Goal: Task Accomplishment & Management: Use online tool/utility

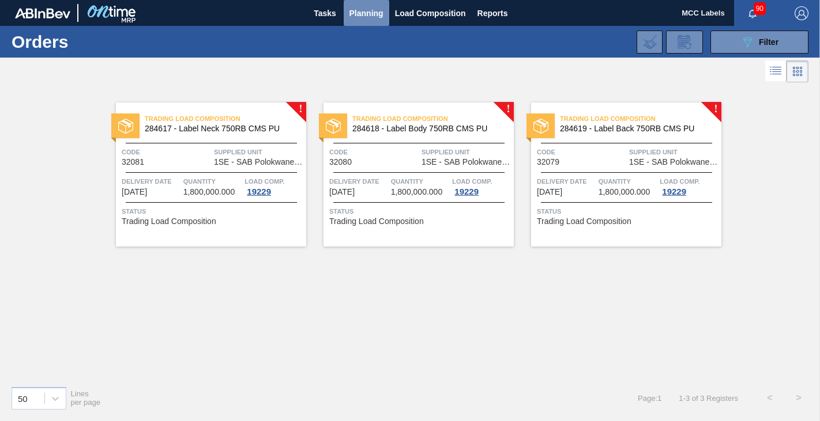
click at [361, 14] on span "Planning" at bounding box center [366, 13] width 34 height 14
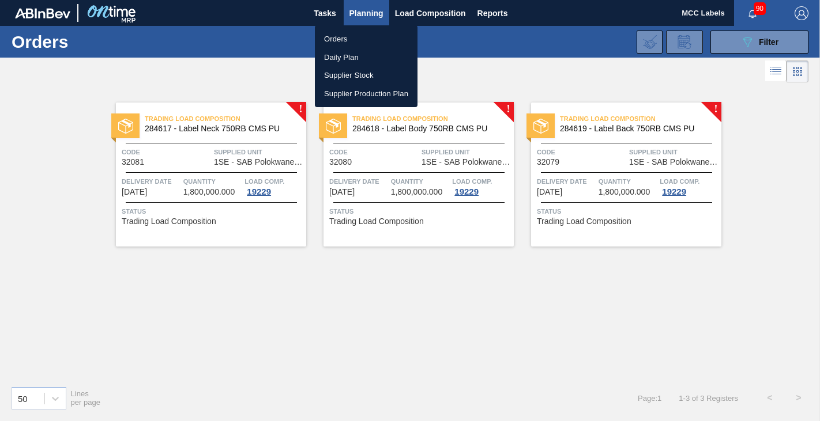
click at [322, 33] on li "Orders" at bounding box center [366, 39] width 103 height 18
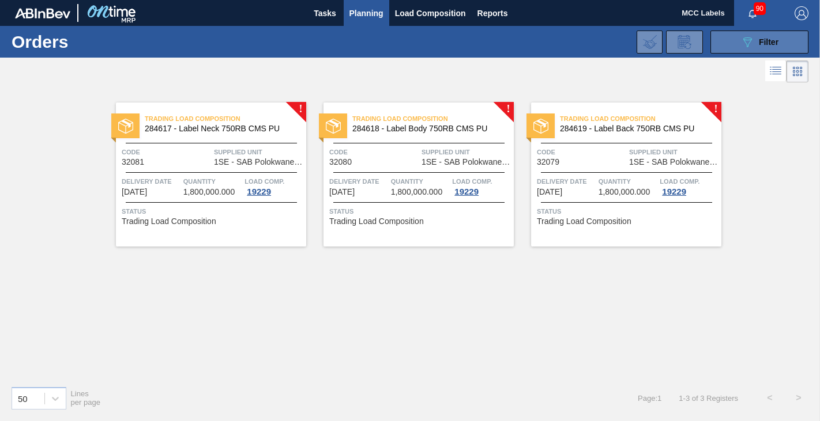
click at [721, 40] on button "089F7B8B-B2A5-4AFE-B5C0-19BA573D28AC Filter" at bounding box center [759, 42] width 98 height 23
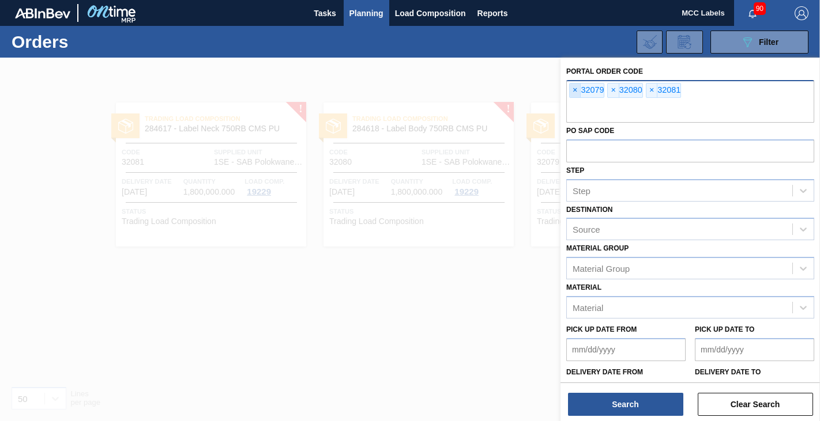
click at [571, 90] on span "×" at bounding box center [574, 91] width 11 height 14
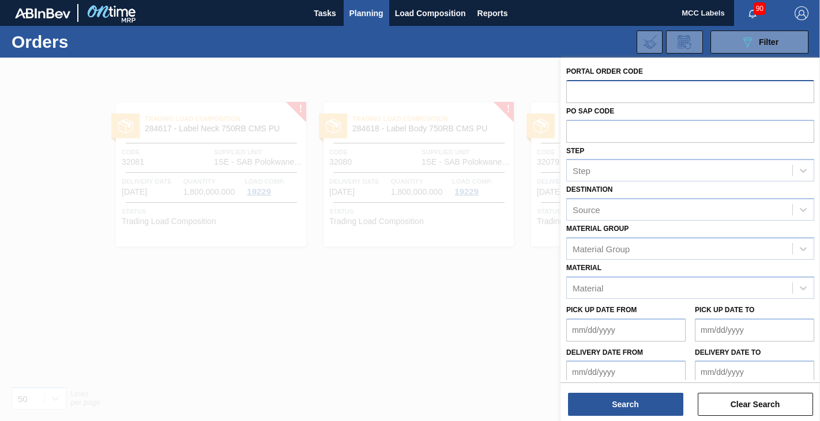
click at [571, 90] on input "text" at bounding box center [690, 91] width 248 height 22
click at [585, 91] on input "text" at bounding box center [690, 91] width 248 height 22
type input "32083"
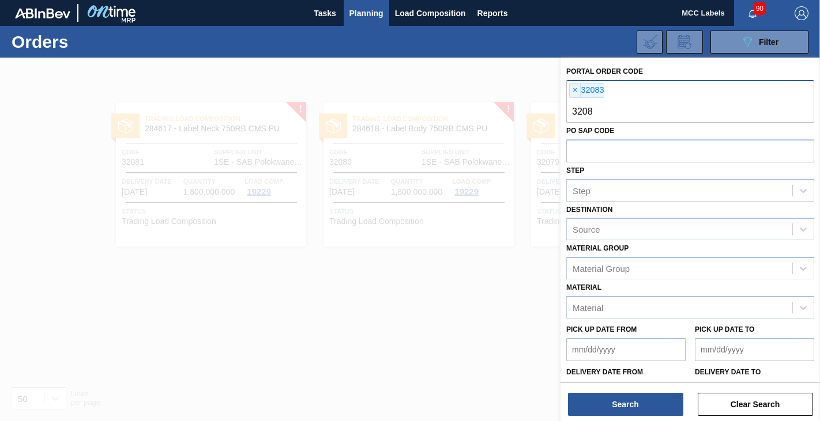
type input "32084"
type input "32085"
type input "32086"
type input "32087"
type input "32088"
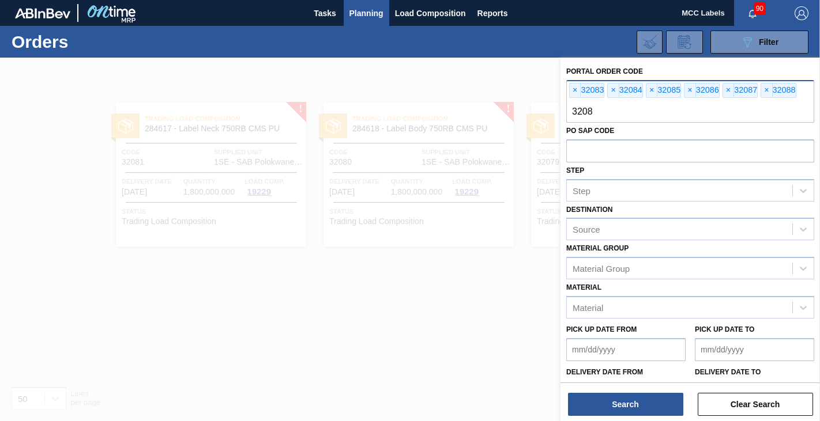
type input "32089"
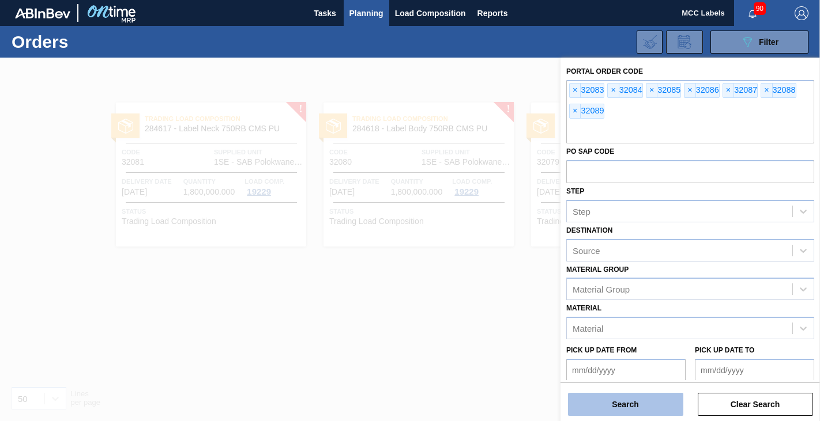
click at [625, 402] on button "Search" at bounding box center [625, 404] width 115 height 23
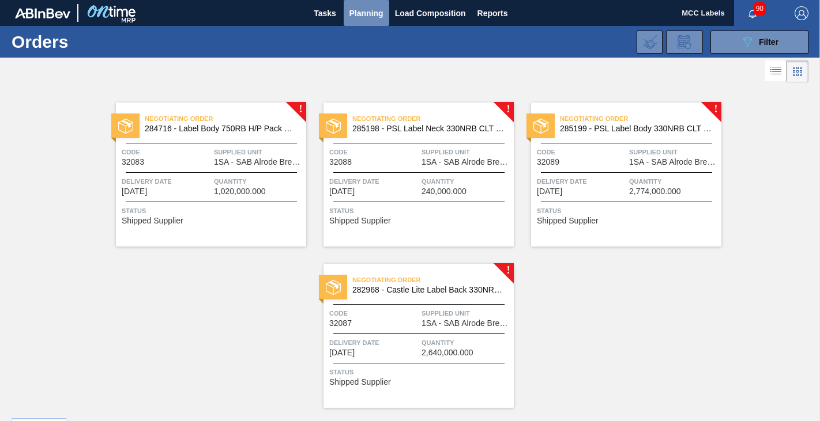
drag, startPoint x: 369, startPoint y: 11, endPoint x: 353, endPoint y: 32, distance: 26.6
click at [369, 12] on span "Planning" at bounding box center [366, 13] width 34 height 14
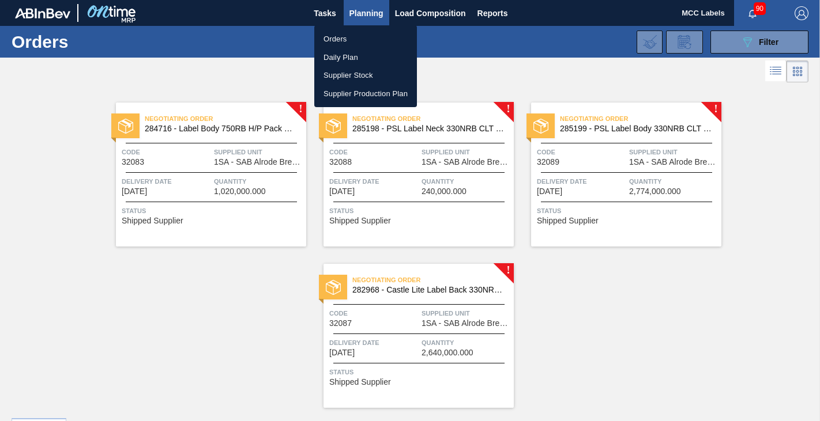
click at [345, 34] on li "Orders" at bounding box center [365, 39] width 103 height 18
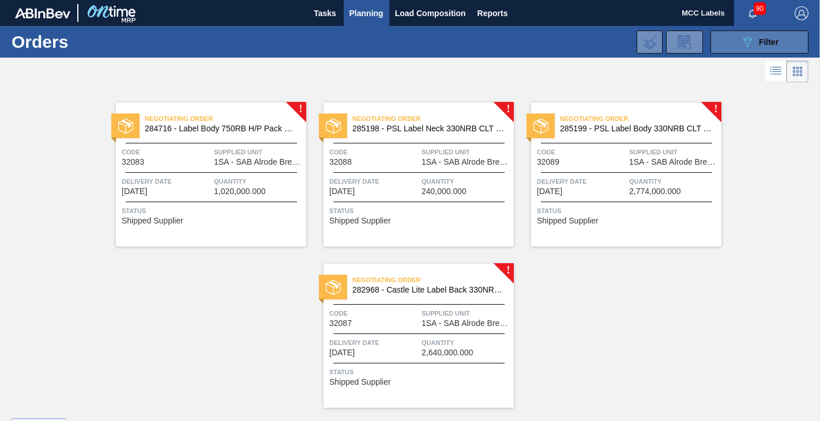
click at [741, 34] on button "089F7B8B-B2A5-4AFE-B5C0-19BA573D28AC Filter" at bounding box center [759, 42] width 98 height 23
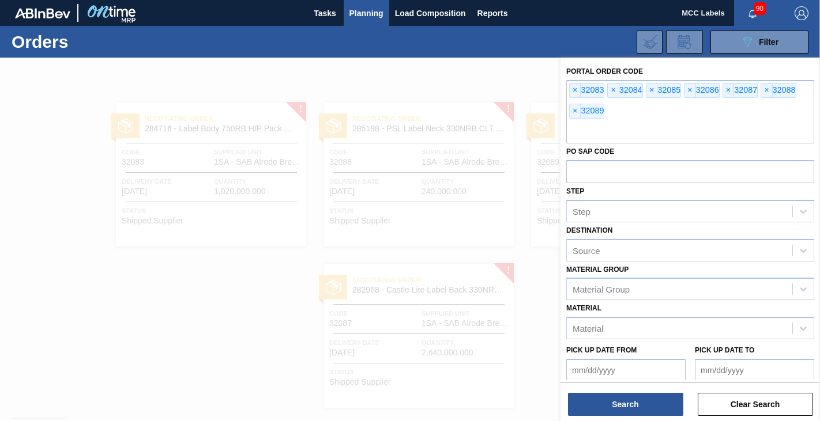
drag, startPoint x: 266, startPoint y: 213, endPoint x: 262, endPoint y: 220, distance: 8.0
click at [262, 220] on div at bounding box center [410, 268] width 820 height 421
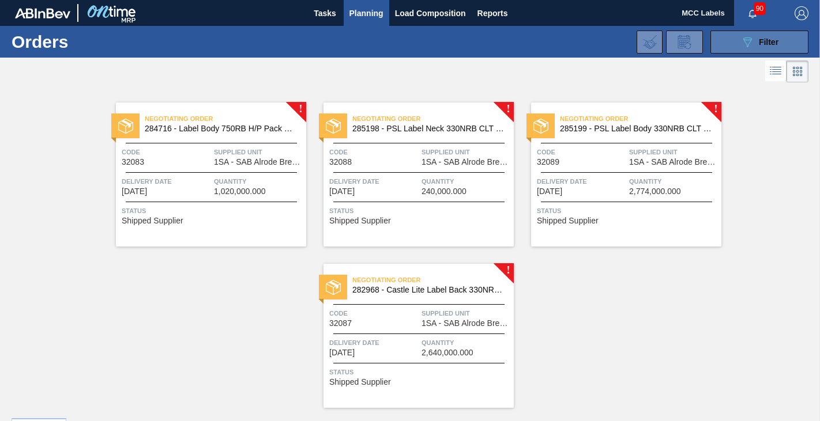
click at [719, 39] on button "089F7B8B-B2A5-4AFE-B5C0-19BA573D28AC Filter" at bounding box center [759, 42] width 98 height 23
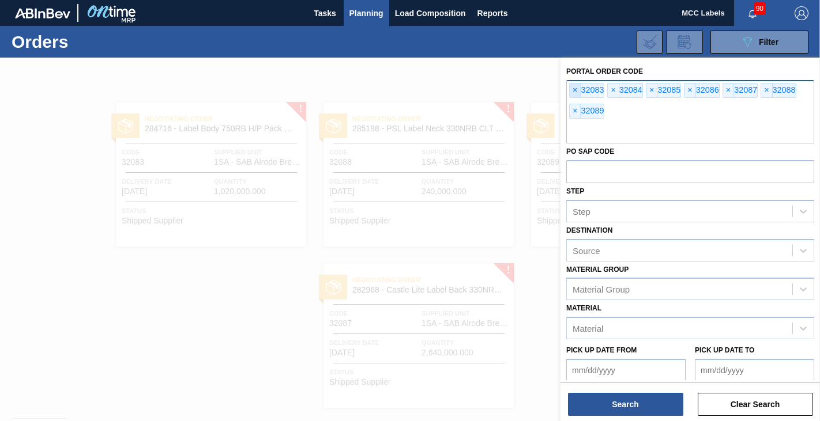
click at [575, 92] on span "×" at bounding box center [574, 91] width 11 height 14
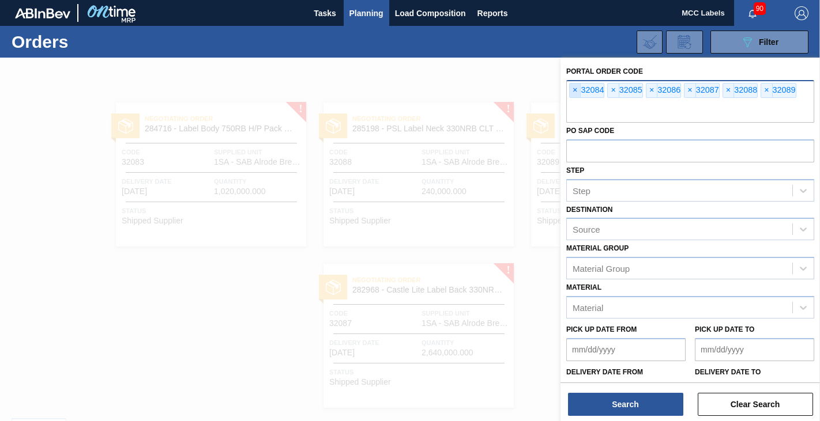
click at [575, 91] on span "×" at bounding box center [574, 91] width 11 height 14
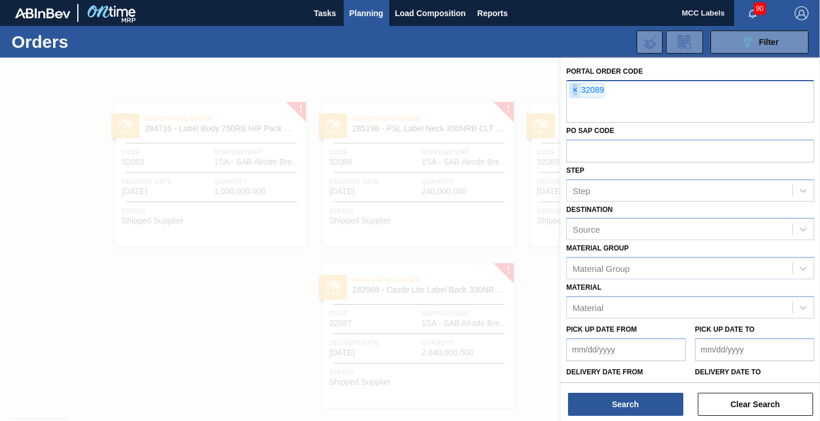
click at [575, 91] on span "×" at bounding box center [574, 91] width 11 height 14
click at [575, 101] on input "text" at bounding box center [690, 112] width 248 height 22
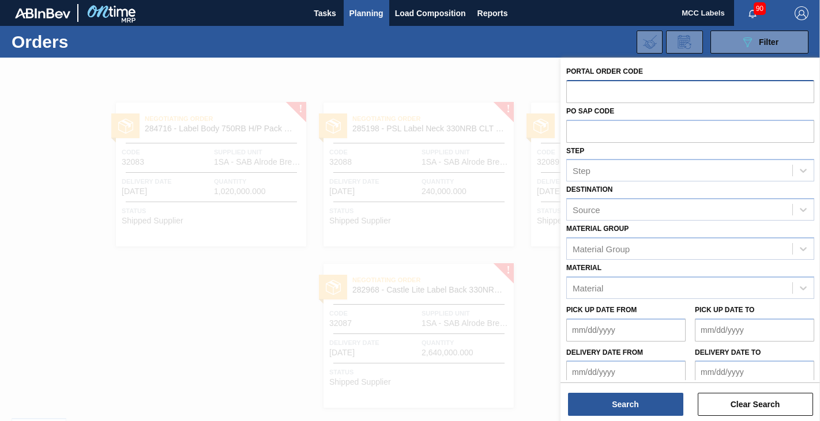
click at [575, 91] on input "text" at bounding box center [690, 91] width 248 height 22
click at [569, 92] on input "text" at bounding box center [690, 91] width 248 height 22
type input "32107"
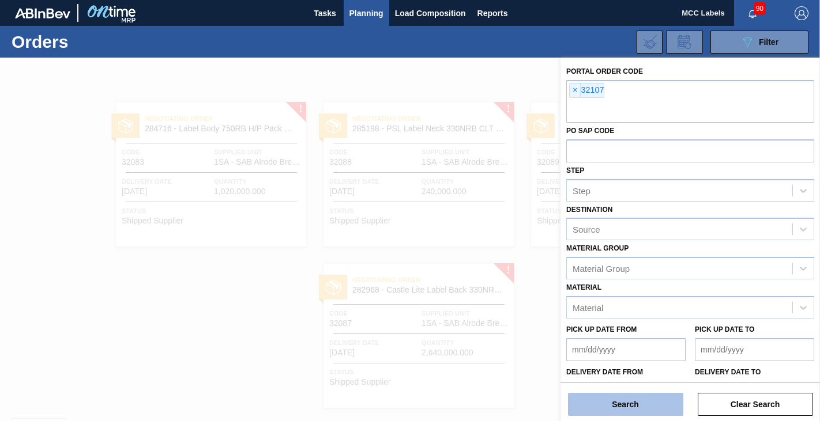
click at [614, 406] on button "Search" at bounding box center [625, 404] width 115 height 23
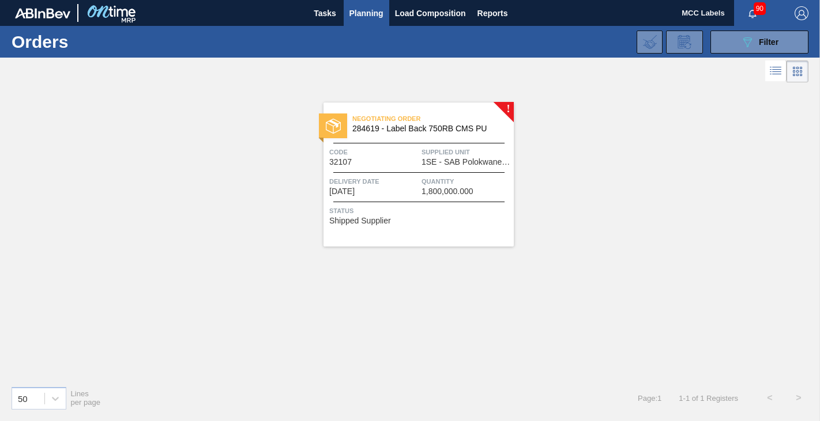
click at [418, 182] on span "Delivery Date" at bounding box center [373, 182] width 89 height 12
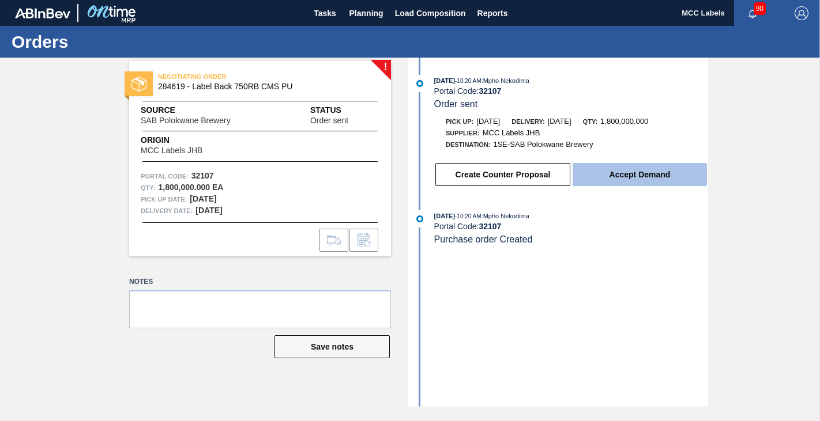
click at [626, 176] on button "Accept Demand" at bounding box center [639, 174] width 134 height 23
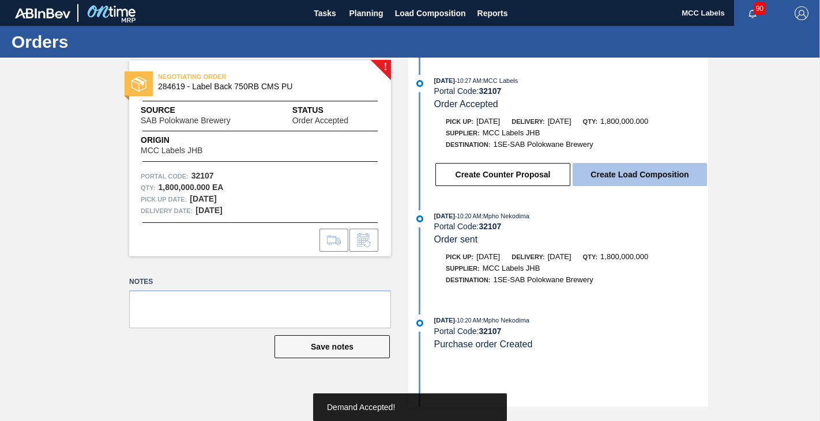
click at [620, 183] on button "Create Load Composition" at bounding box center [639, 174] width 134 height 23
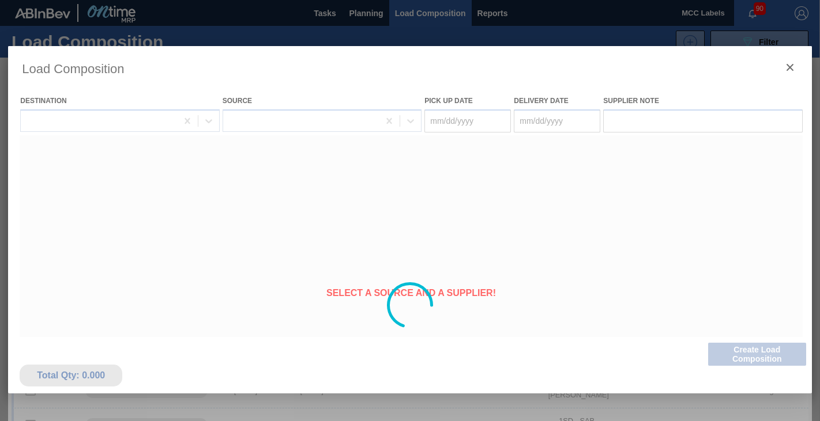
type Date "[DATE]"
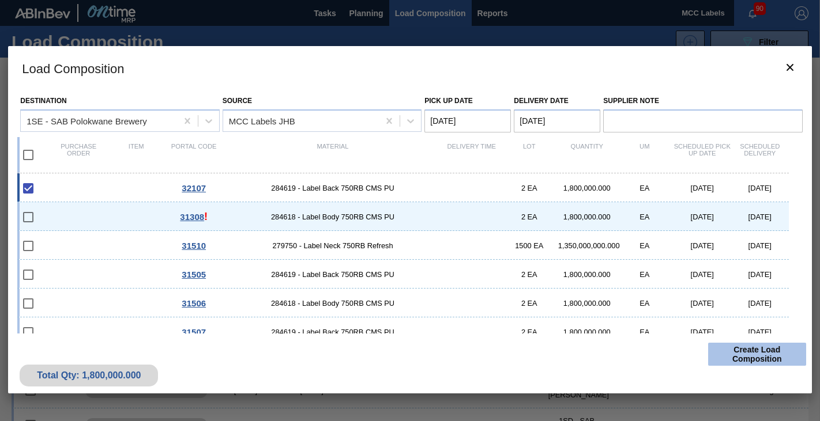
click at [744, 350] on button "Create Load Composition" at bounding box center [757, 354] width 98 height 23
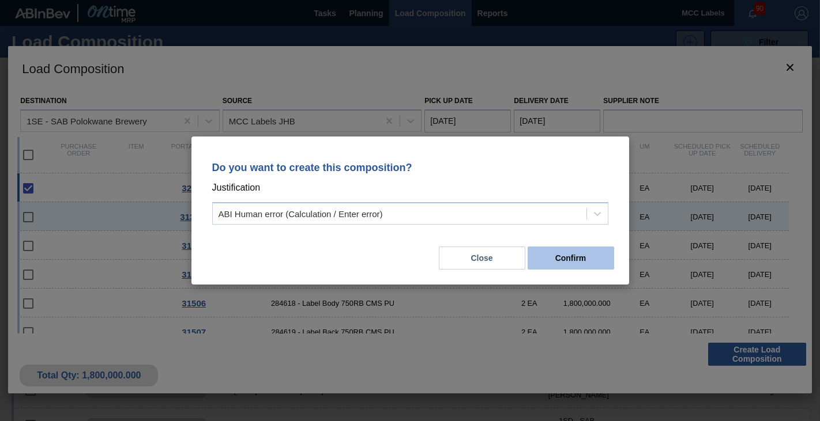
click at [571, 257] on button "Confirm" at bounding box center [570, 258] width 86 height 23
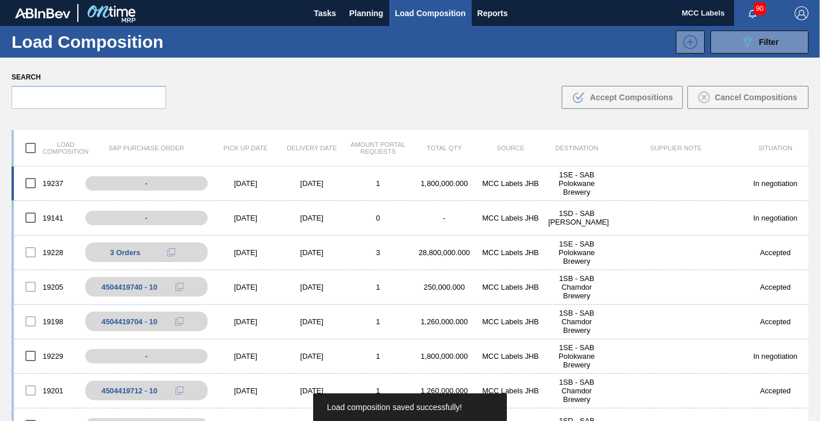
click at [452, 184] on div "1,800,000.000" at bounding box center [444, 183] width 66 height 9
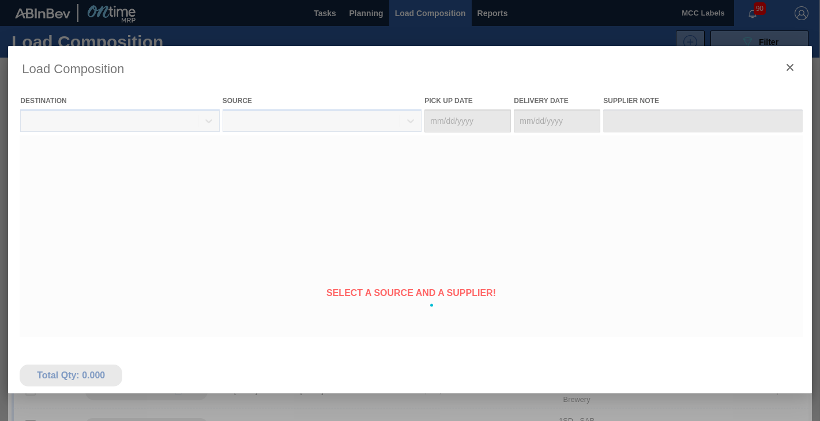
type Date "[DATE]"
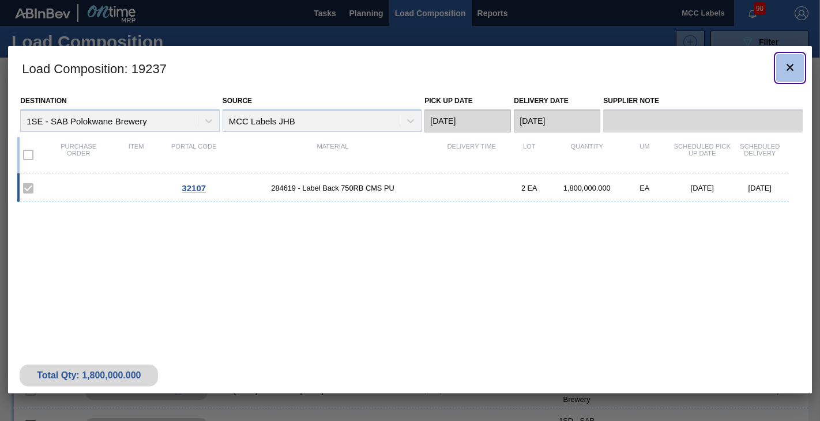
click at [790, 69] on icon "botão de ícone" at bounding box center [790, 68] width 14 height 14
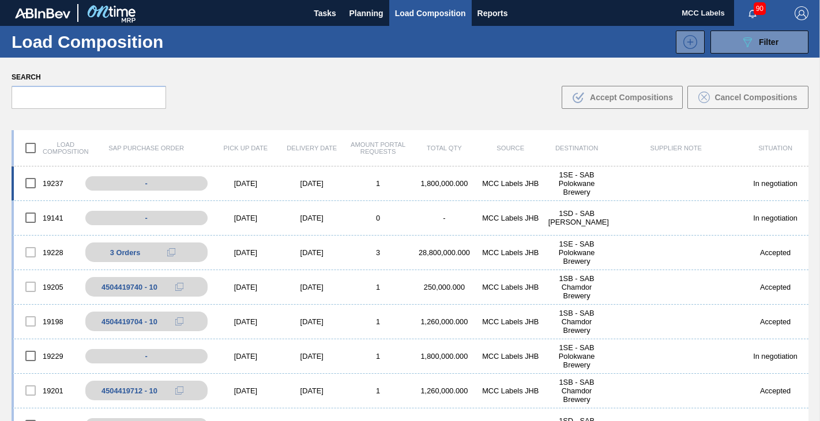
click at [471, 179] on div "1,800,000.000" at bounding box center [444, 183] width 66 height 9
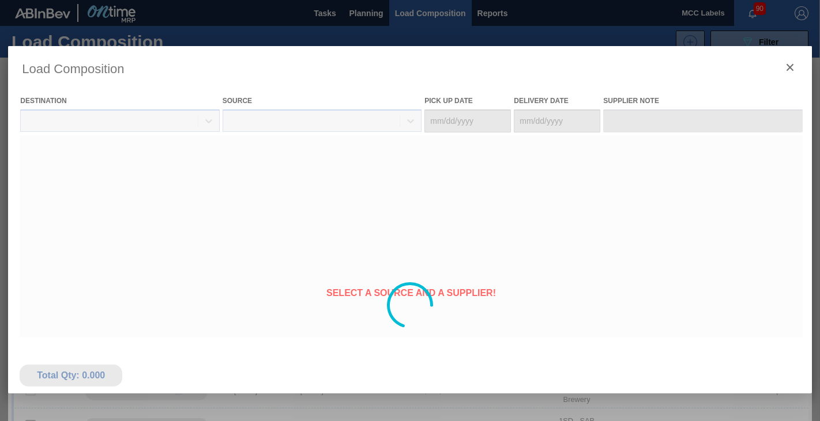
type Date "[DATE]"
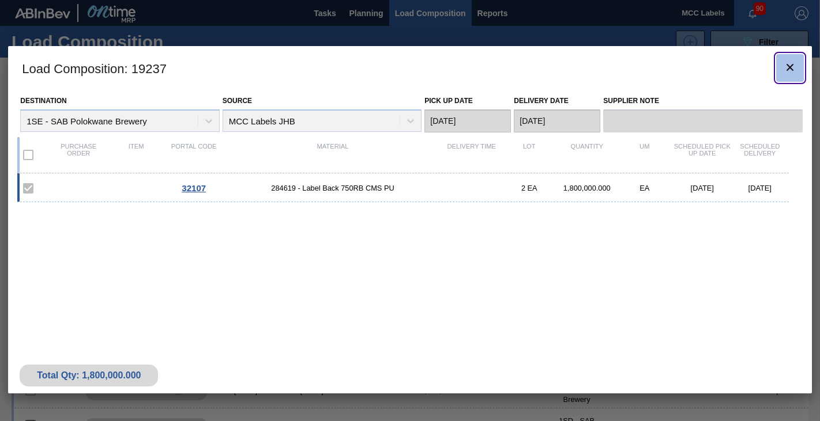
click at [786, 69] on icon "botão de ícone" at bounding box center [790, 68] width 14 height 14
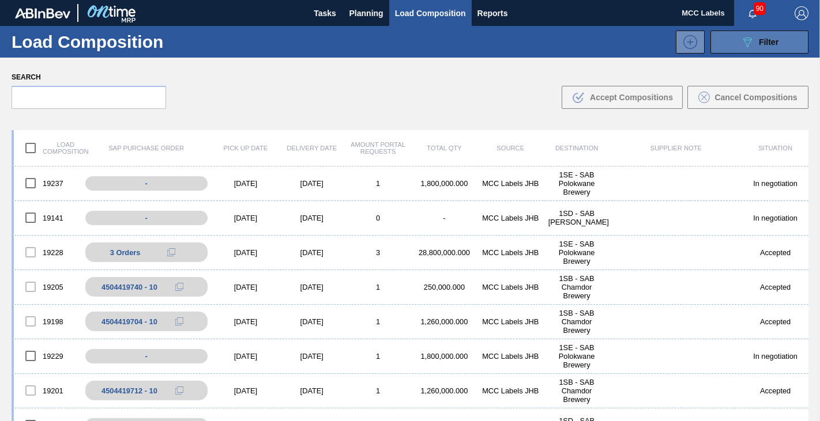
click at [722, 39] on button "089F7B8B-B2A5-4AFE-B5C0-19BA573D28AC Filter" at bounding box center [759, 42] width 98 height 23
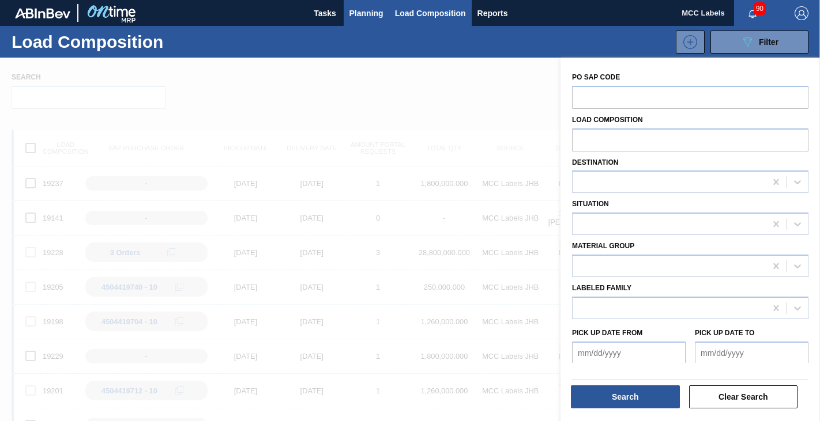
click at [363, 12] on span "Planning" at bounding box center [366, 13] width 34 height 14
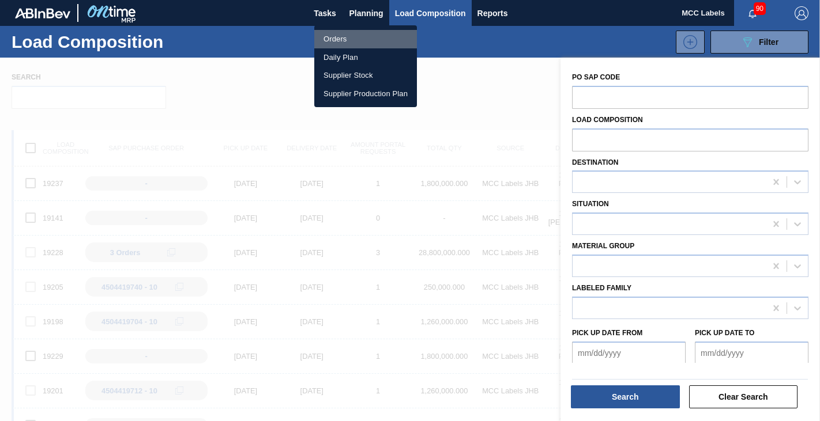
click at [334, 38] on li "Orders" at bounding box center [365, 39] width 103 height 18
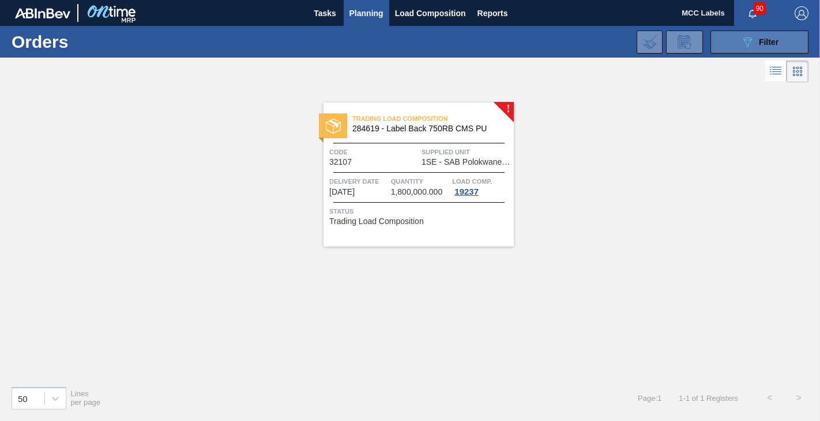
click at [721, 44] on button "089F7B8B-B2A5-4AFE-B5C0-19BA573D28AC Filter" at bounding box center [759, 42] width 98 height 23
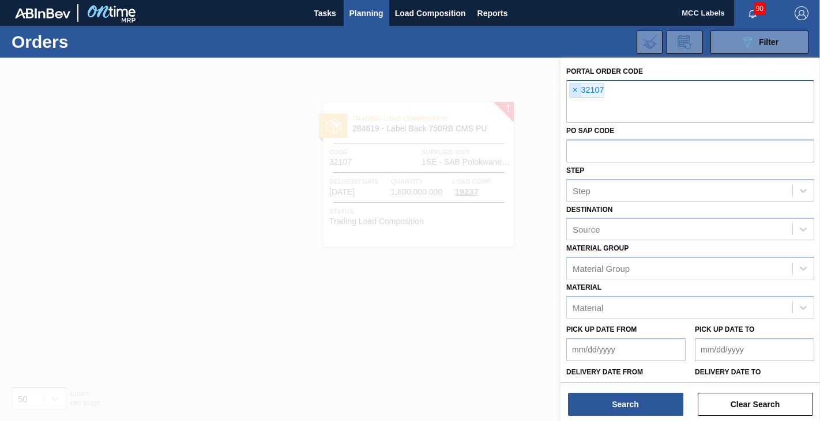
click at [572, 89] on span "×" at bounding box center [574, 91] width 11 height 14
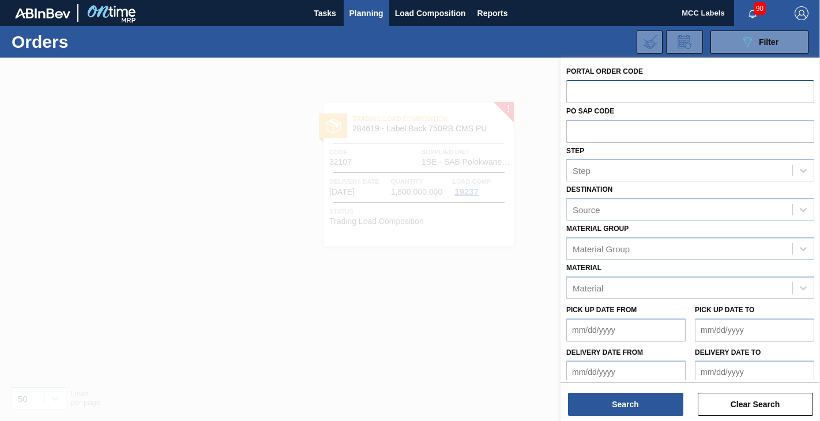
click at [580, 94] on input "text" at bounding box center [690, 91] width 248 height 22
type input "32083"
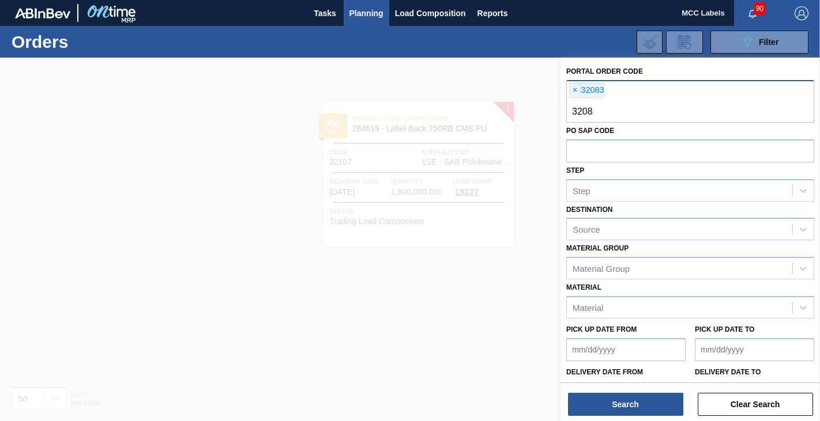
type input "32088"
type input "32089"
type input "32087"
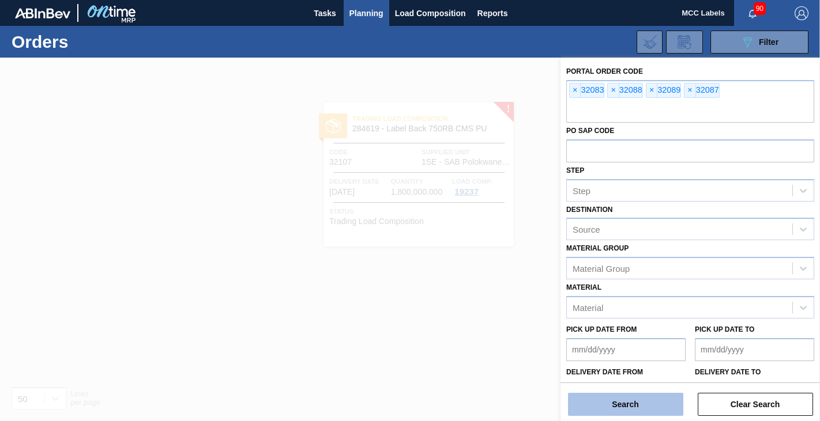
click at [623, 409] on button "Search" at bounding box center [625, 404] width 115 height 23
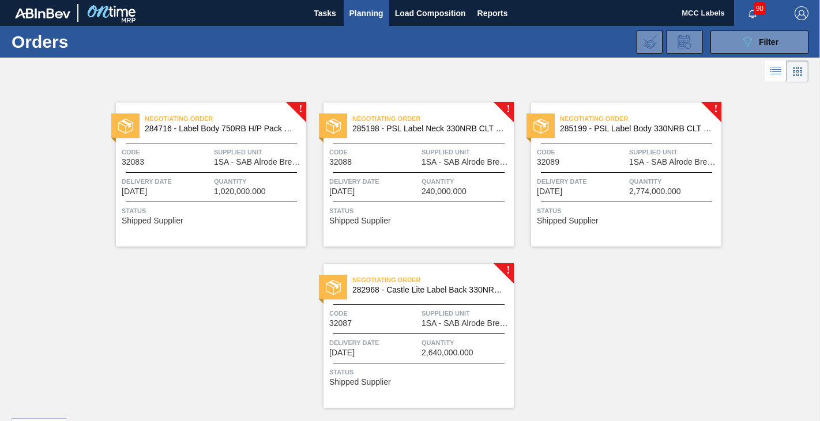
click at [253, 173] on div "Negotiating Order 284716 - Label Body 750RB H/P Pack Upgrade Code 32083 Supplie…" at bounding box center [211, 175] width 190 height 144
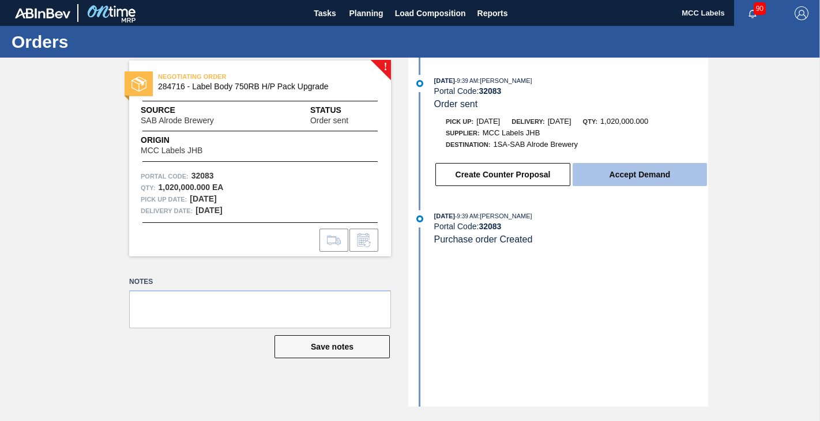
click at [623, 168] on button "Accept Demand" at bounding box center [639, 174] width 134 height 23
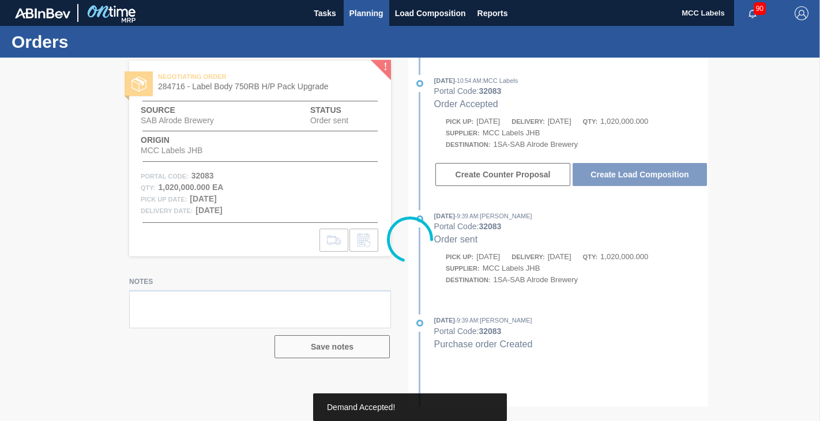
click at [374, 6] on span "Planning" at bounding box center [366, 13] width 34 height 14
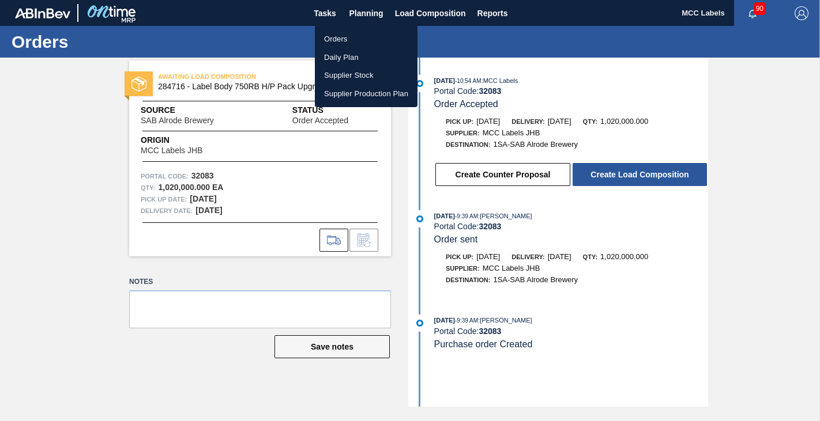
click at [337, 37] on li "Orders" at bounding box center [366, 39] width 103 height 18
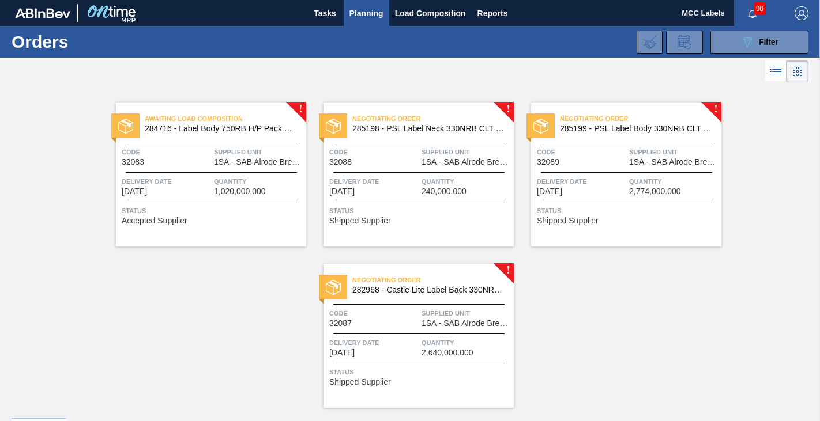
click at [379, 200] on div "Negotiating Order 285198 - PSL Label Neck 330NRB CLT PU 25 Code 32088 Supplied …" at bounding box center [418, 175] width 190 height 144
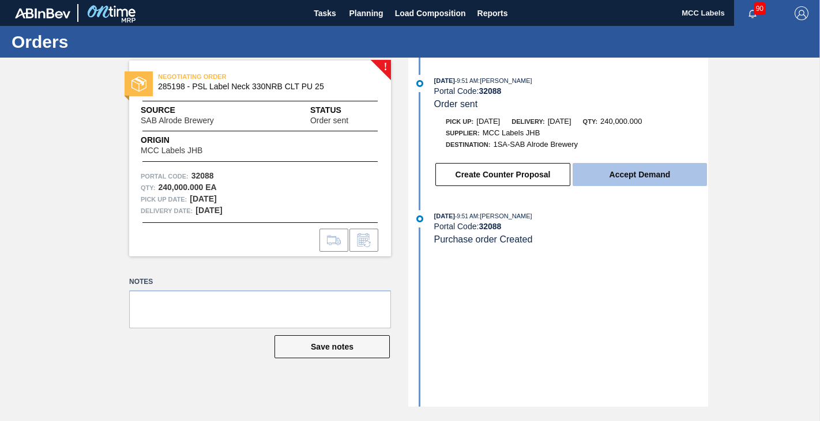
click at [633, 173] on button "Accept Demand" at bounding box center [639, 174] width 134 height 23
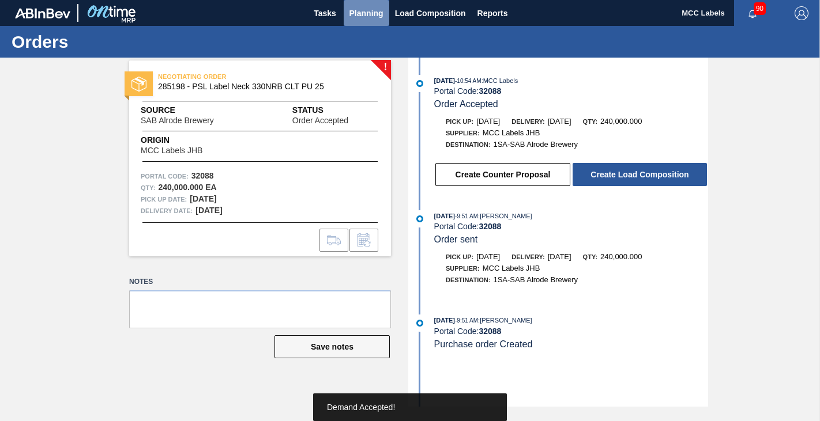
click at [360, 12] on span "Planning" at bounding box center [366, 13] width 34 height 14
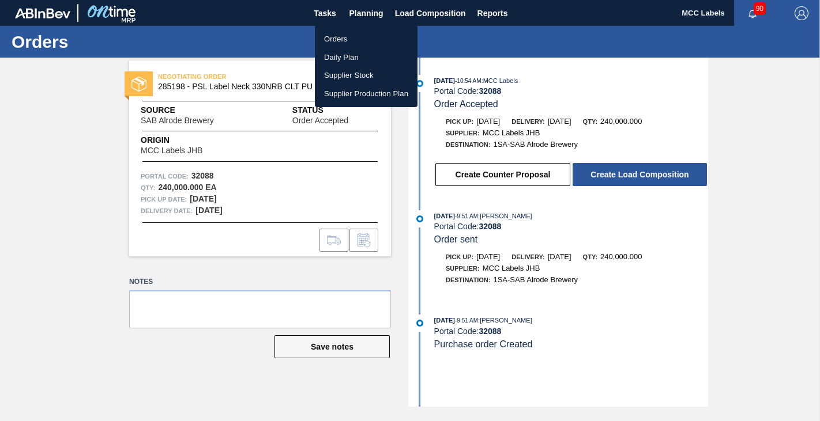
click at [329, 39] on li "Orders" at bounding box center [366, 39] width 103 height 18
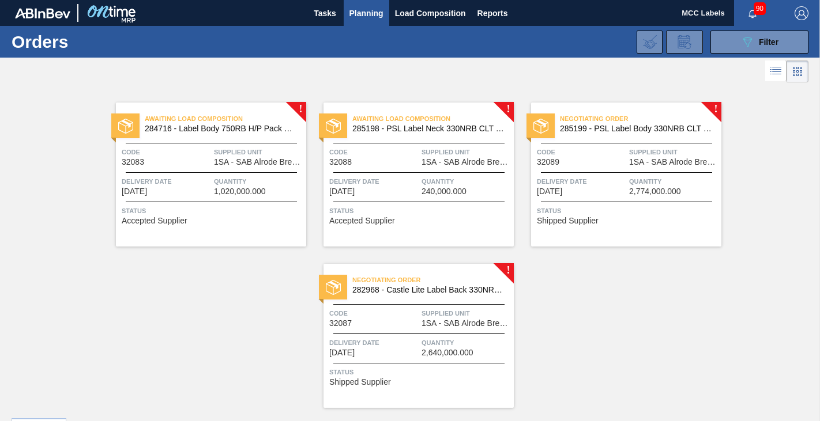
click at [613, 181] on span "Delivery Date" at bounding box center [581, 182] width 89 height 12
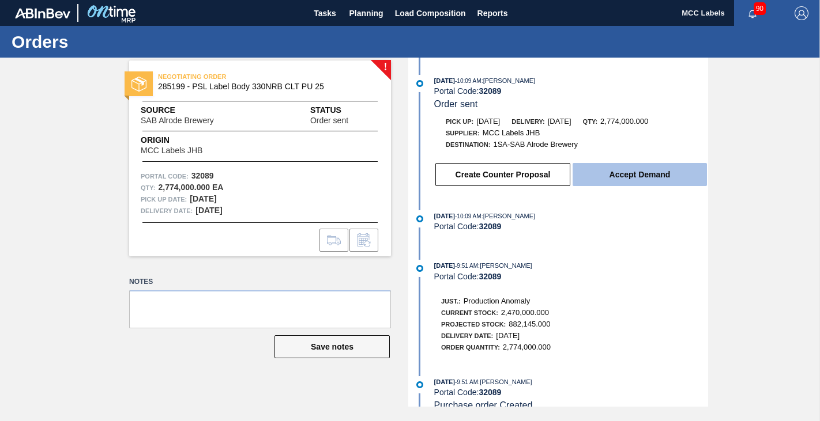
click at [633, 165] on button "Accept Demand" at bounding box center [639, 174] width 134 height 23
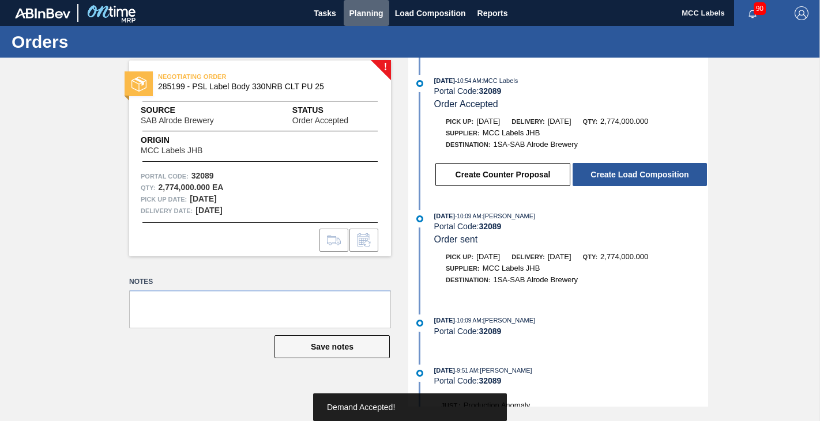
drag, startPoint x: 359, startPoint y: 12, endPoint x: 334, endPoint y: 31, distance: 31.2
click at [357, 14] on span "Planning" at bounding box center [366, 13] width 34 height 14
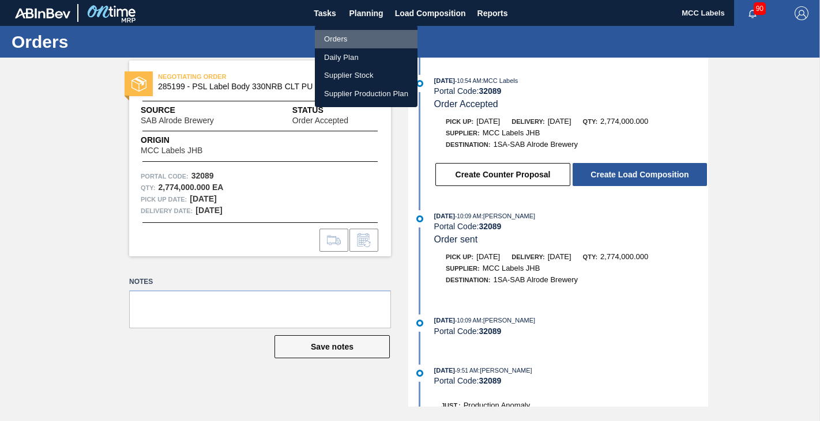
drag, startPoint x: 343, startPoint y: 35, endPoint x: 347, endPoint y: 77, distance: 42.3
click at [342, 36] on li "Orders" at bounding box center [366, 39] width 103 height 18
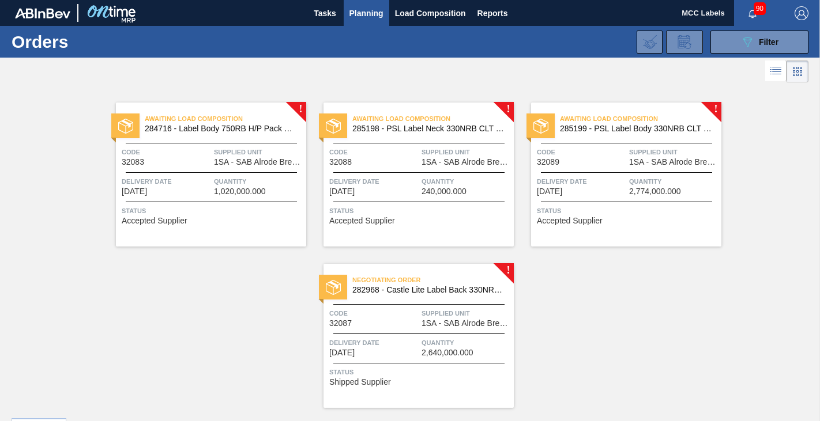
click at [403, 354] on div "Delivery Date [DATE]" at bounding box center [373, 347] width 89 height 20
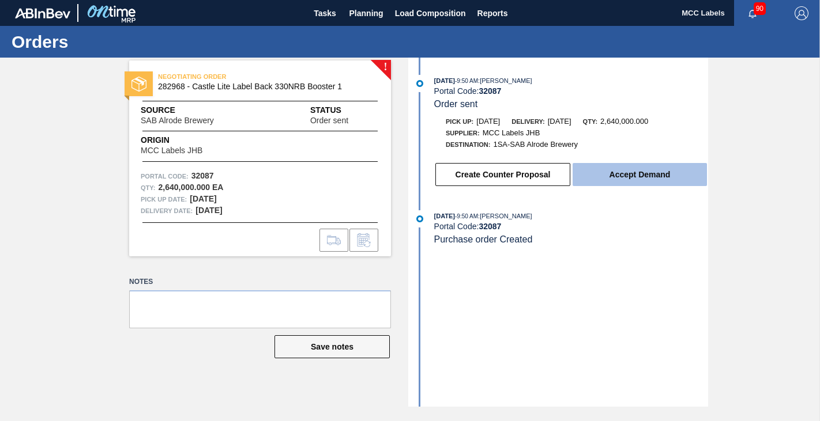
click at [628, 171] on button "Accept Demand" at bounding box center [639, 174] width 134 height 23
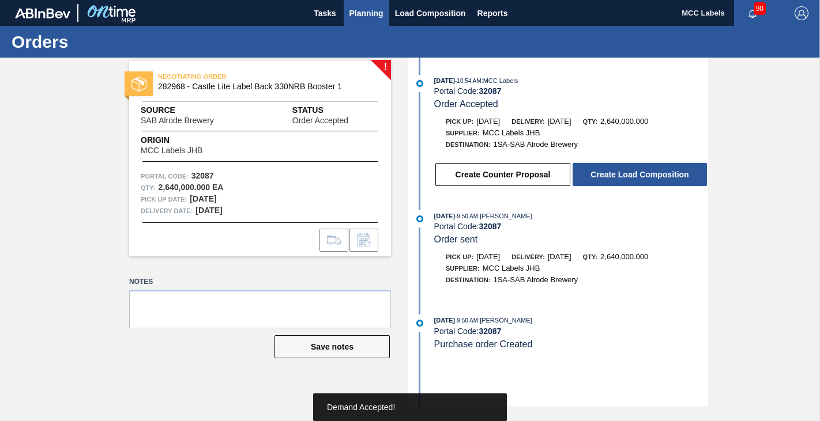
click at [363, 12] on span "Planning" at bounding box center [366, 13] width 34 height 14
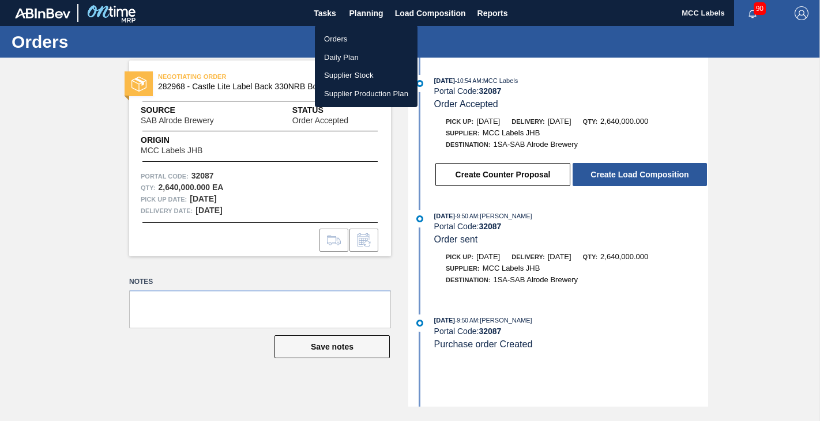
click at [329, 39] on li "Orders" at bounding box center [366, 39] width 103 height 18
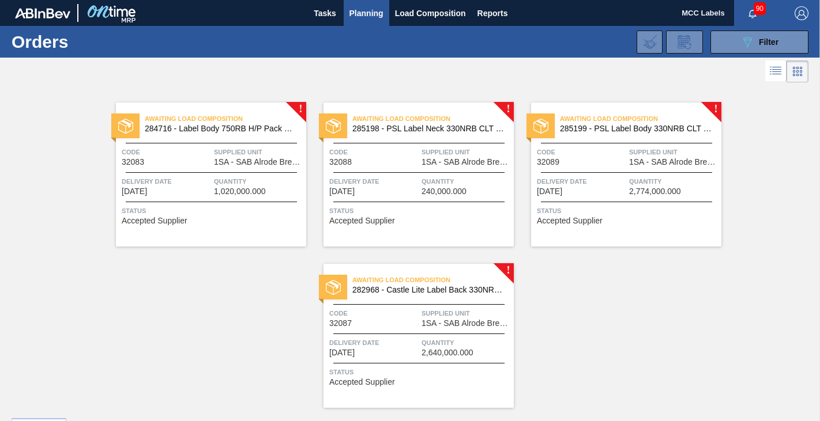
click at [186, 211] on span "Status" at bounding box center [213, 211] width 182 height 12
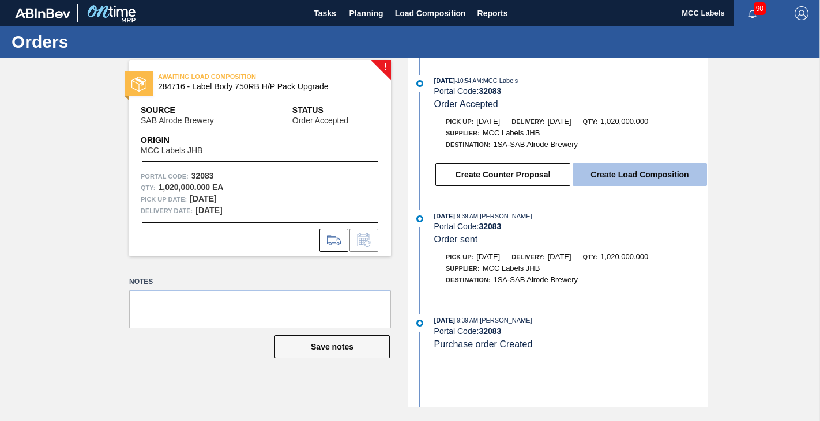
click at [609, 175] on button "Create Load Composition" at bounding box center [639, 174] width 134 height 23
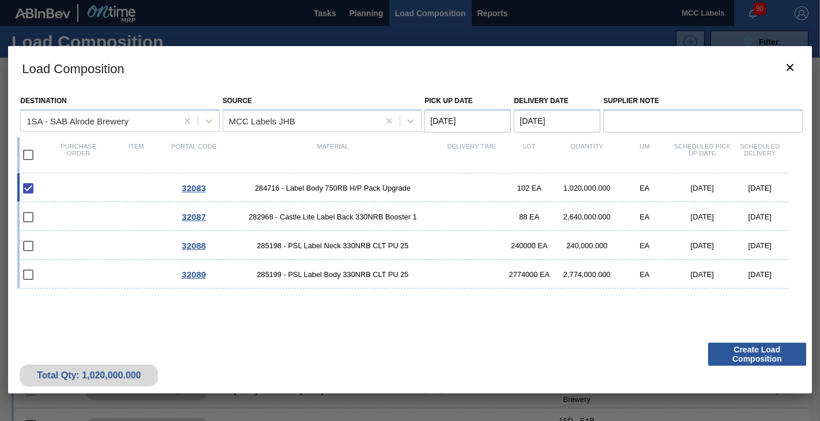
drag, startPoint x: 26, startPoint y: 154, endPoint x: 82, endPoint y: 199, distance: 72.1
click at [27, 154] on input "checkbox" at bounding box center [28, 155] width 24 height 24
checkbox input "true"
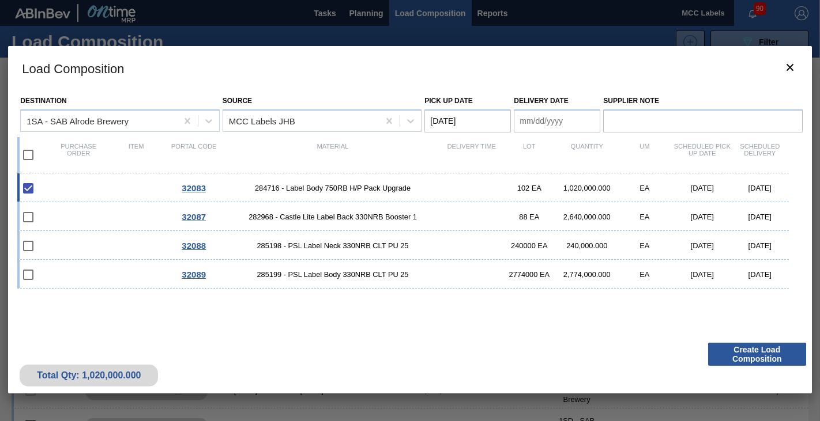
checkbox input "true"
click at [541, 115] on Date "Delivery Date" at bounding box center [557, 121] width 86 height 23
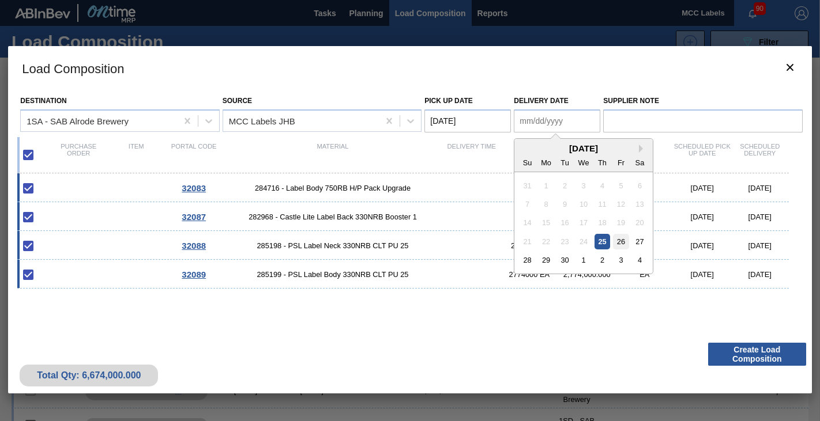
click at [613, 242] on div "26" at bounding box center [621, 242] width 16 height 16
type Date "[DATE]"
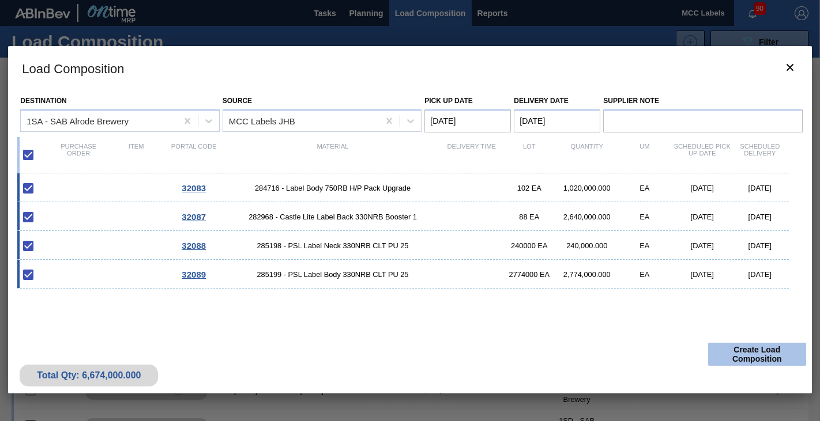
click at [720, 351] on button "Create Load Composition" at bounding box center [757, 354] width 98 height 23
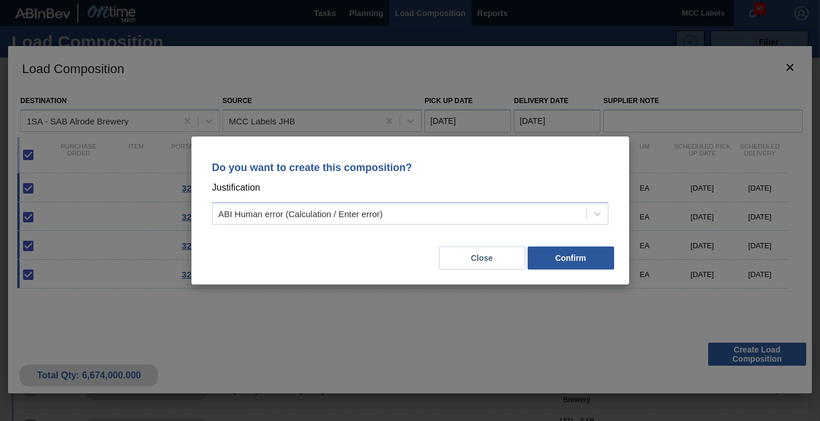
click at [556, 278] on div "Do you want to create this composition? Justification ABI Human error (Calculat…" at bounding box center [409, 211] width 437 height 148
click at [557, 261] on button "Confirm" at bounding box center [570, 258] width 86 height 23
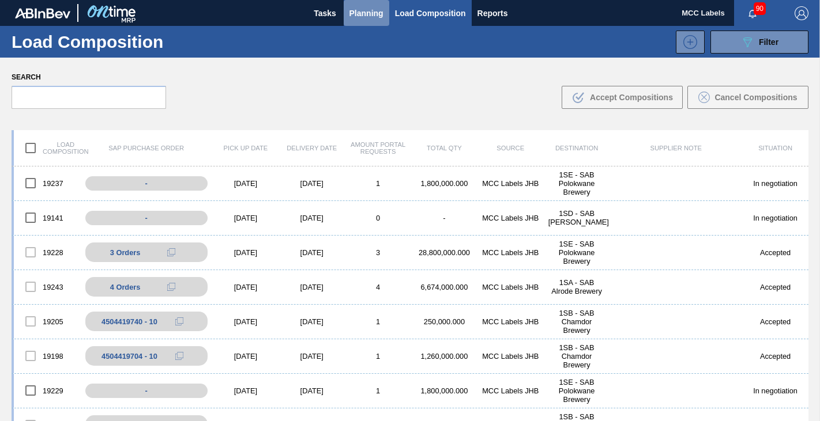
click at [359, 12] on span "Planning" at bounding box center [366, 13] width 34 height 14
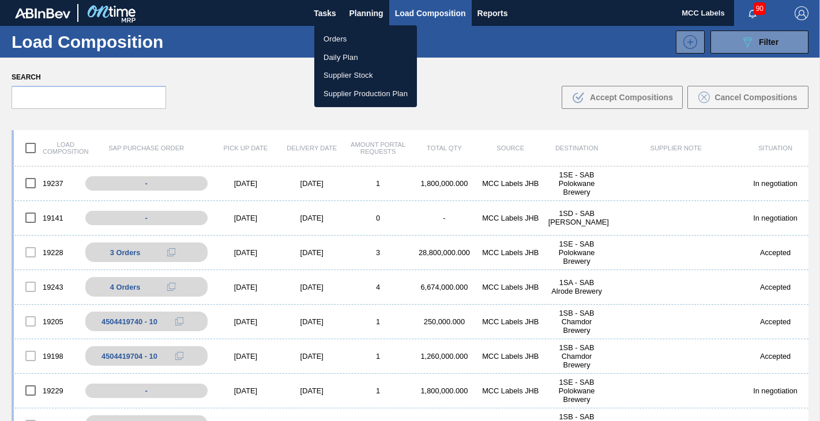
click at [331, 35] on li "Orders" at bounding box center [365, 39] width 103 height 18
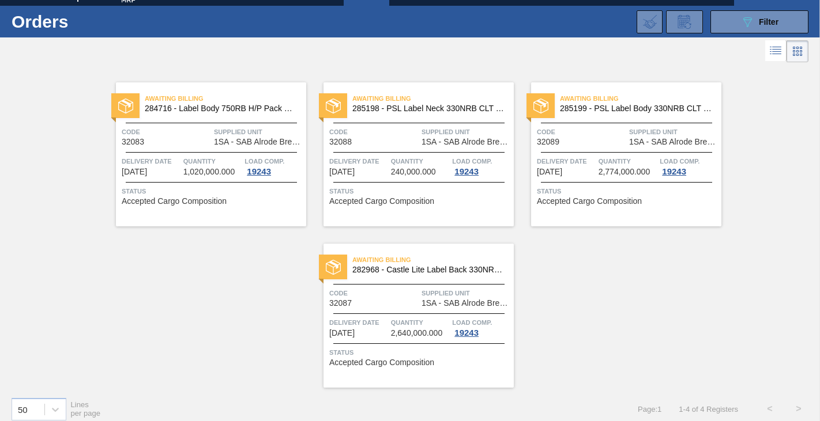
scroll to position [29, 0]
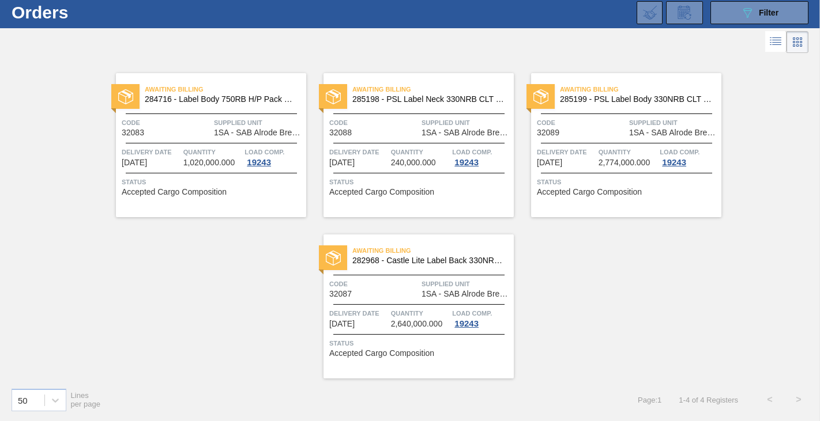
click at [240, 159] on div "Quantity 1,020,000.000" at bounding box center [212, 156] width 59 height 21
